Goal: Find specific page/section: Find specific page/section

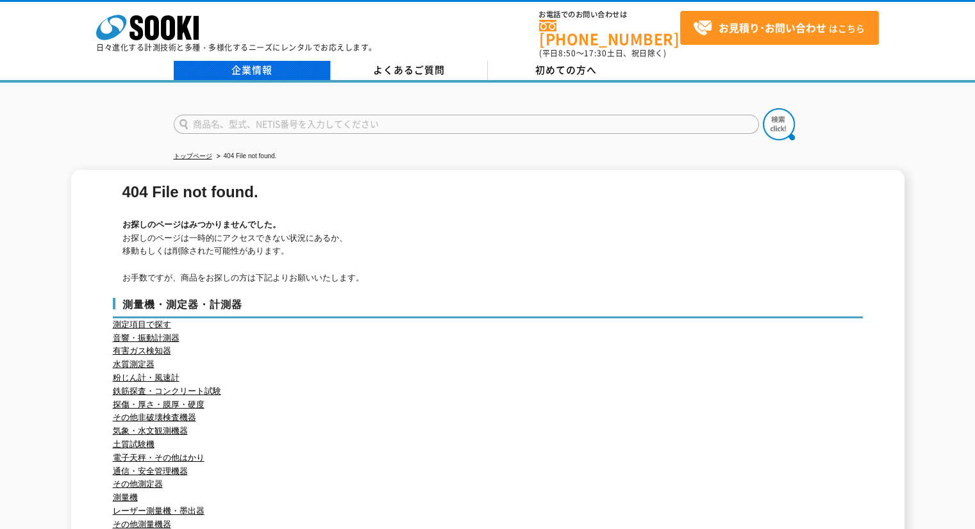
click at [274, 61] on link "企業情報" at bounding box center [252, 70] width 157 height 19
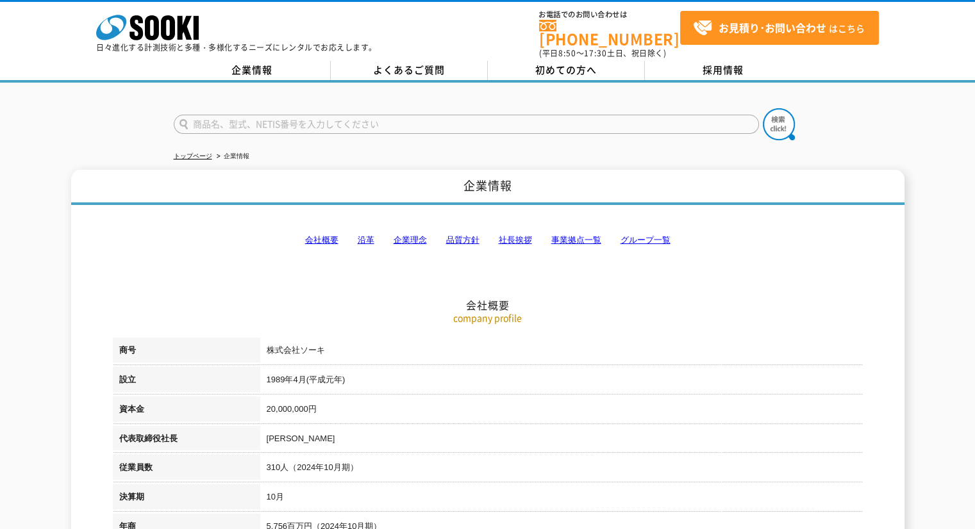
scroll to position [64, 0]
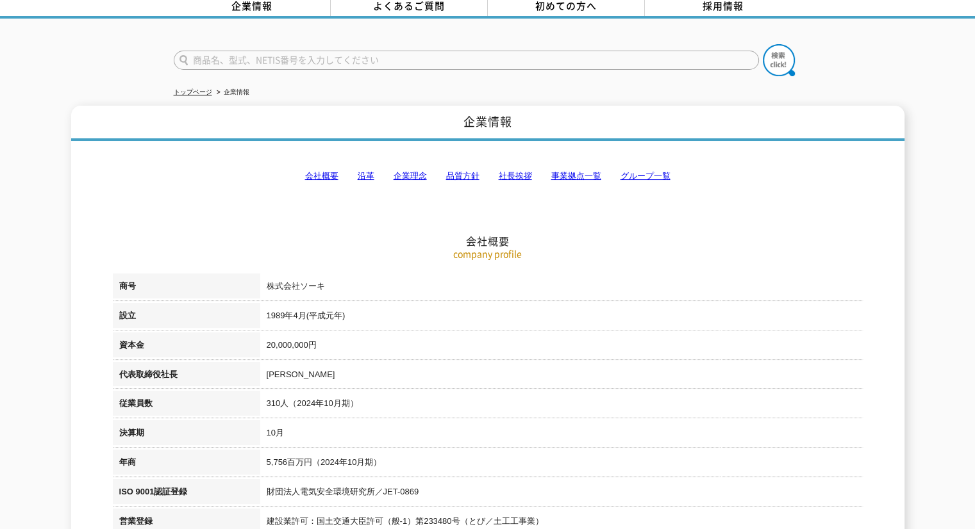
click at [579, 171] on link "事業拠点一覧" at bounding box center [576, 176] width 50 height 10
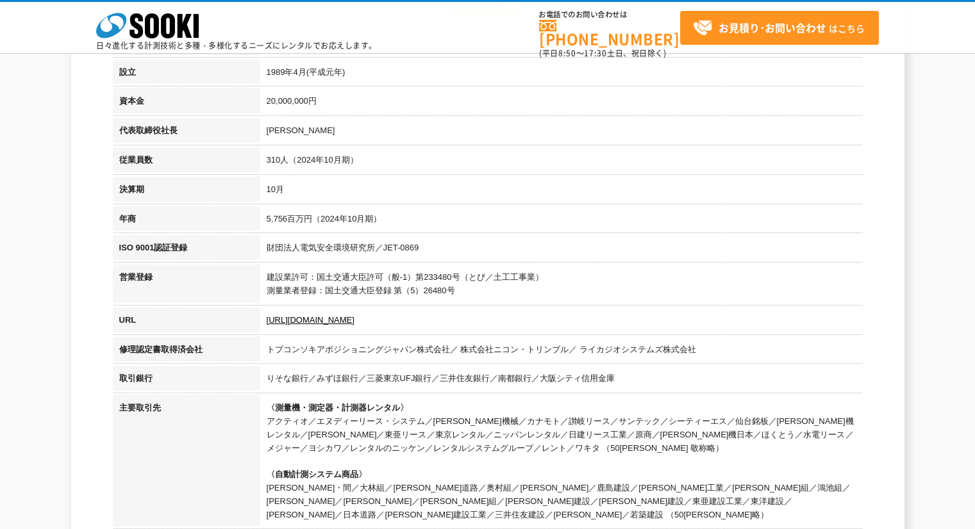
scroll to position [0, 0]
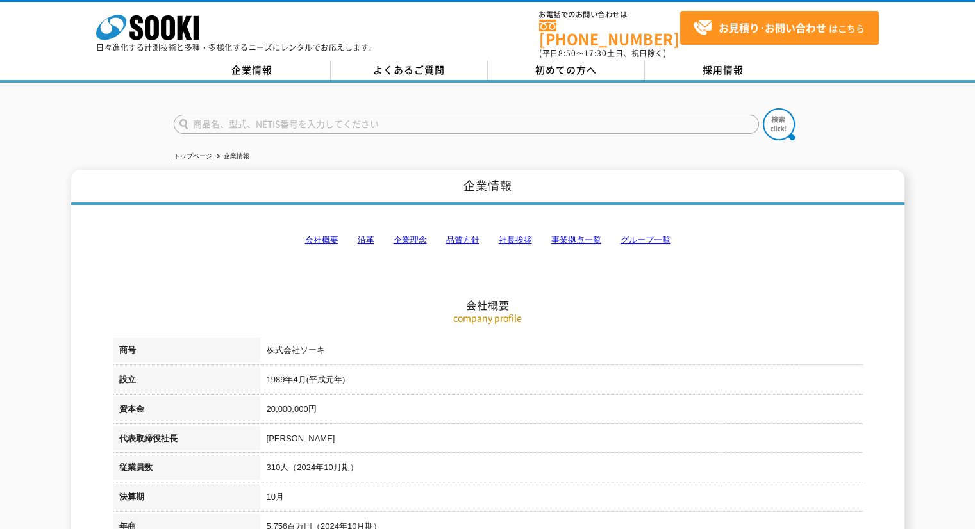
click at [329, 124] on input "text" at bounding box center [466, 124] width 585 height 19
type input "OH101"
click at [763, 108] on button at bounding box center [779, 124] width 32 height 32
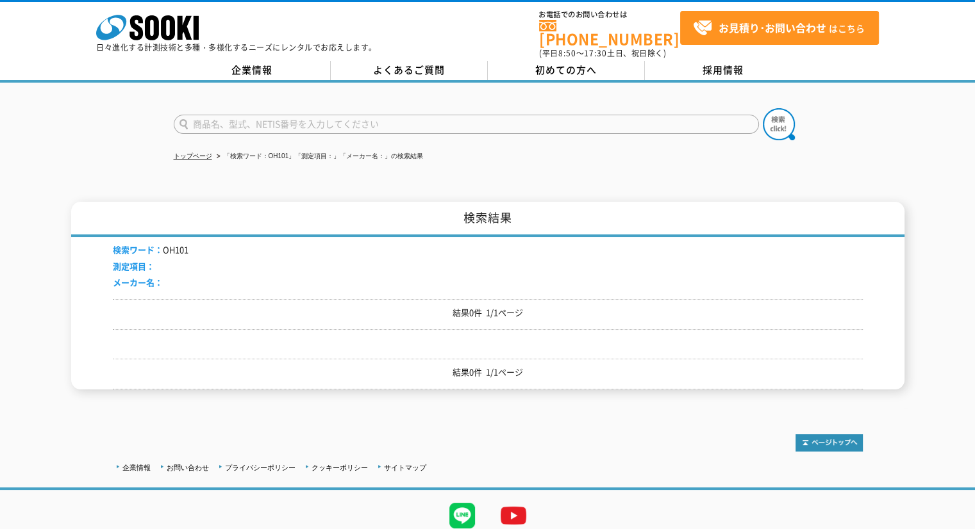
click at [235, 115] on input "text" at bounding box center [466, 124] width 585 height 19
type input "OH"
click at [763, 108] on button at bounding box center [779, 124] width 32 height 32
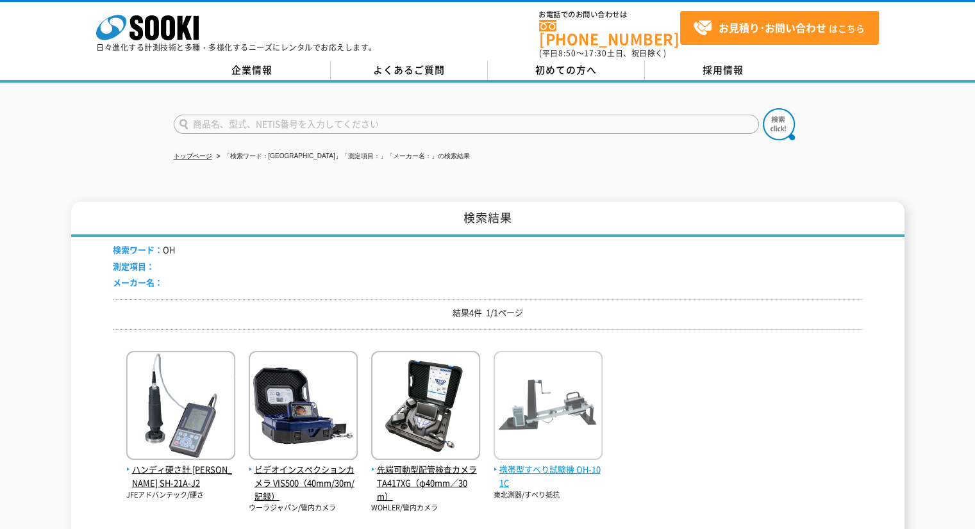
click at [572, 418] on img at bounding box center [547, 407] width 109 height 112
